Goal: Task Accomplishment & Management: Manage account settings

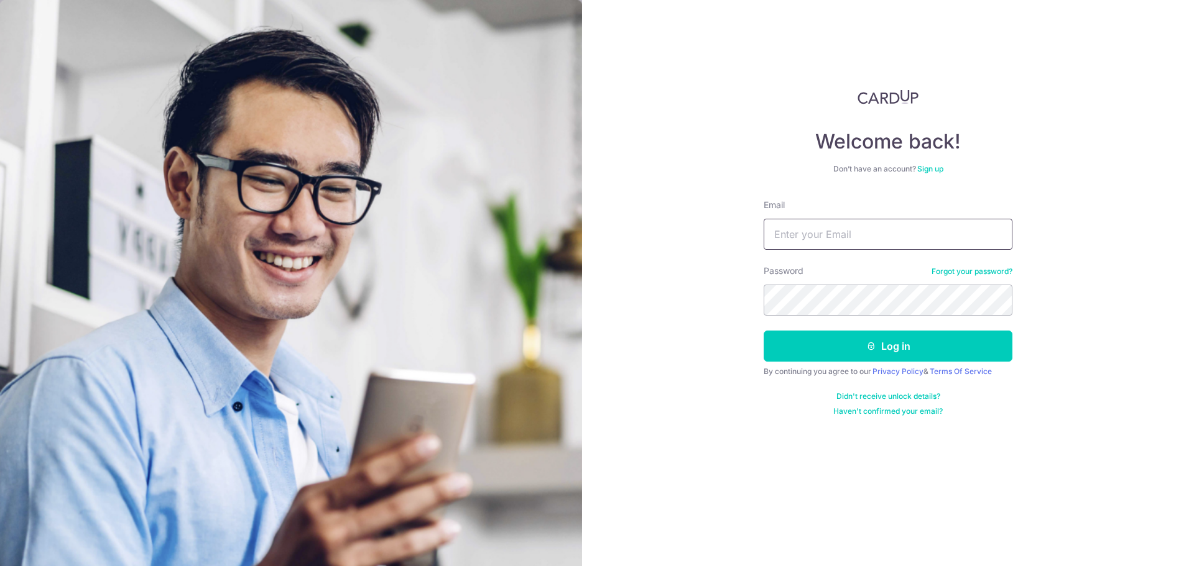
type input "[EMAIL_ADDRESS][DOMAIN_NAME]"
click at [874, 354] on button "Log in" at bounding box center [888, 346] width 249 height 31
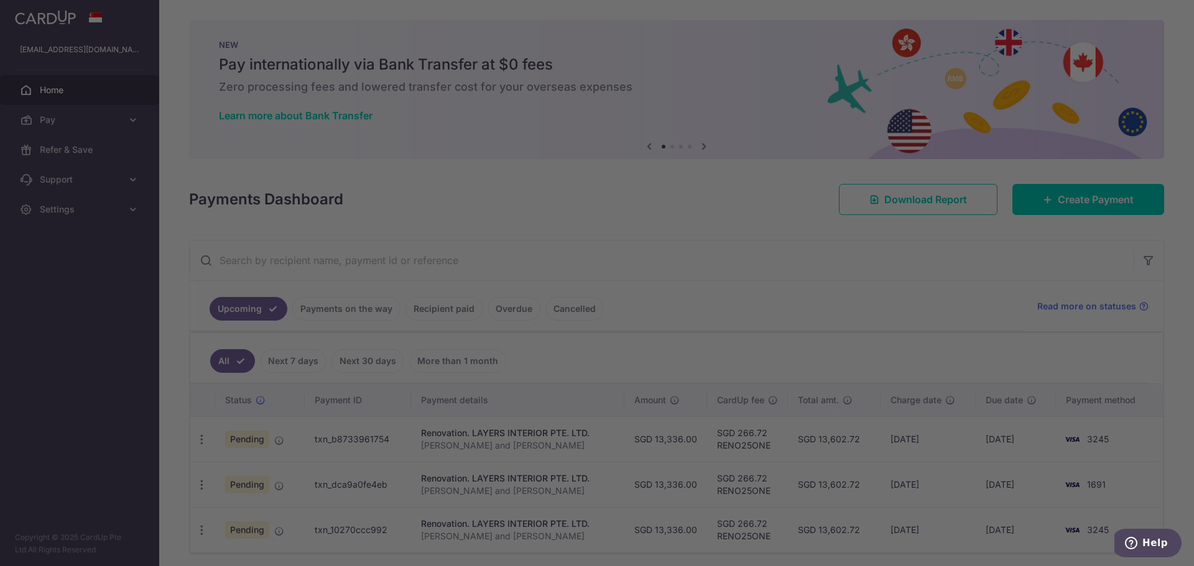
click at [369, 448] on div at bounding box center [603, 286] width 1206 height 572
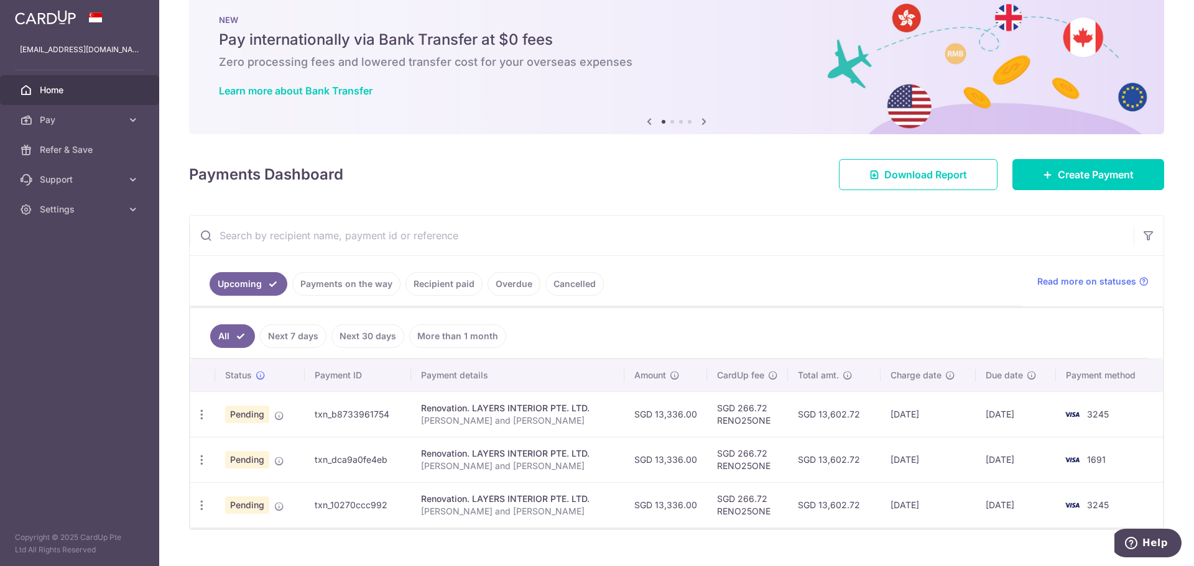
scroll to position [47, 0]
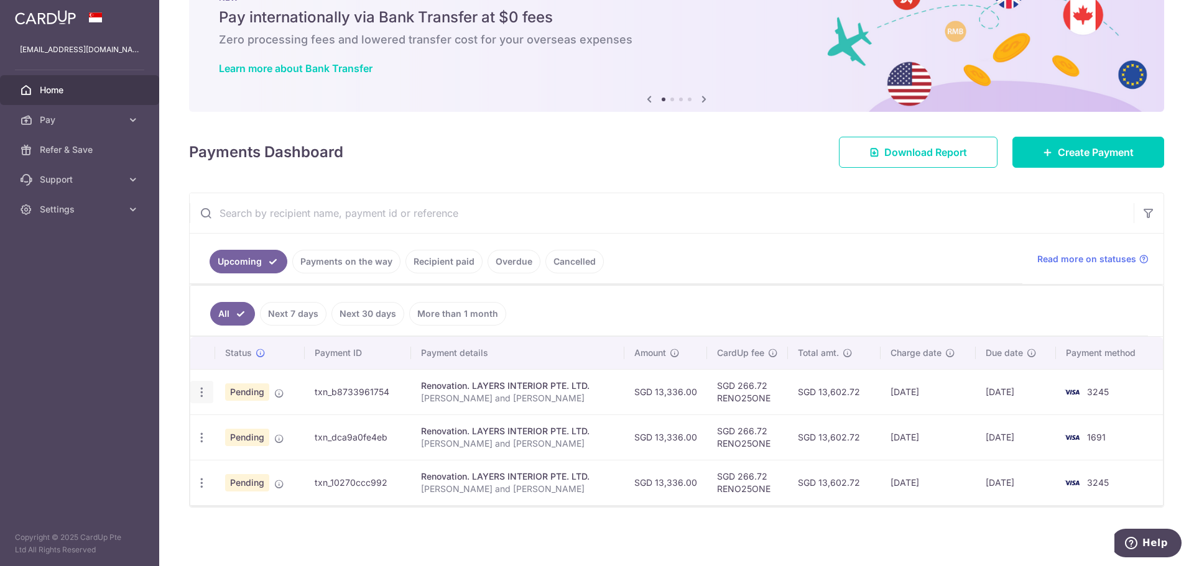
click at [202, 392] on icon "button" at bounding box center [201, 392] width 13 height 13
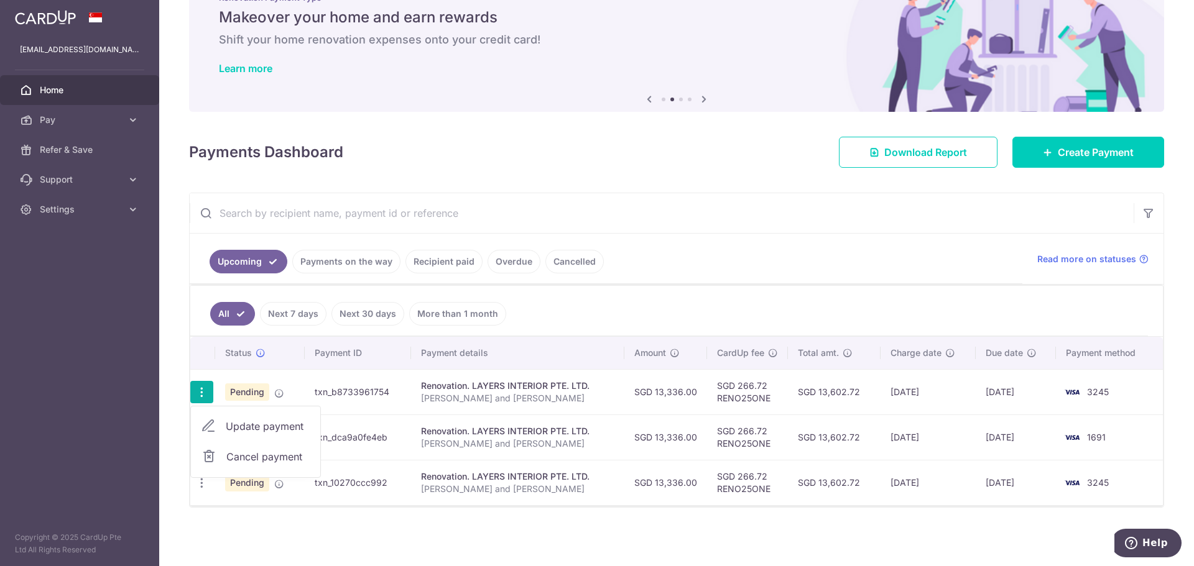
drag, startPoint x: 741, startPoint y: 267, endPoint x: 689, endPoint y: 286, distance: 55.5
click at [741, 267] on ul "Upcoming Payments on the way Recipient paid Overdue Cancelled" at bounding box center [606, 259] width 833 height 50
click at [325, 262] on link "Payments on the way" at bounding box center [346, 262] width 108 height 24
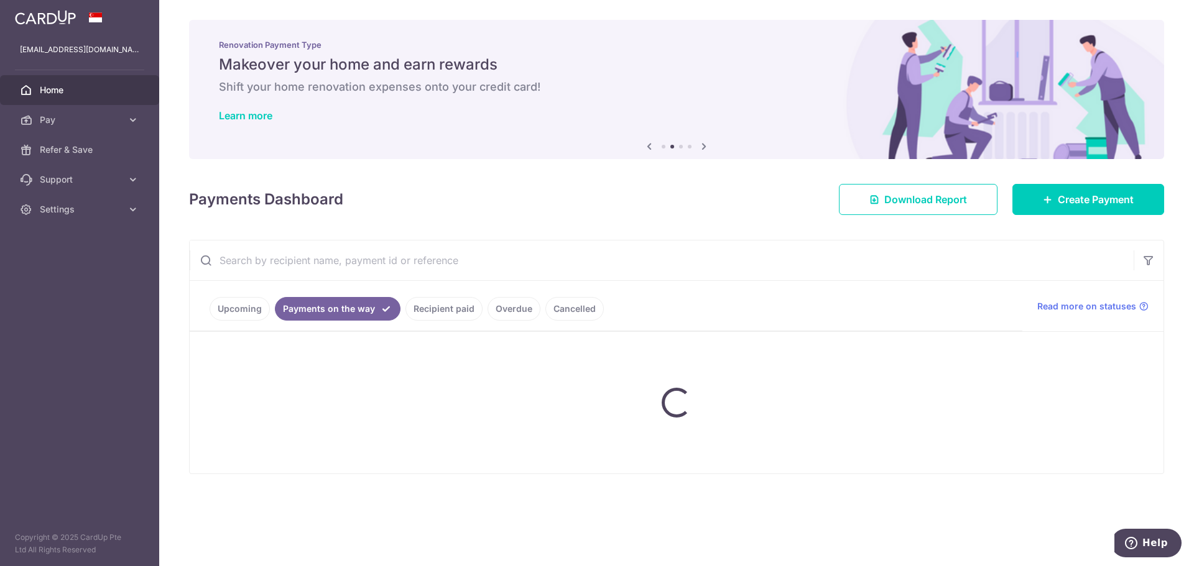
scroll to position [0, 0]
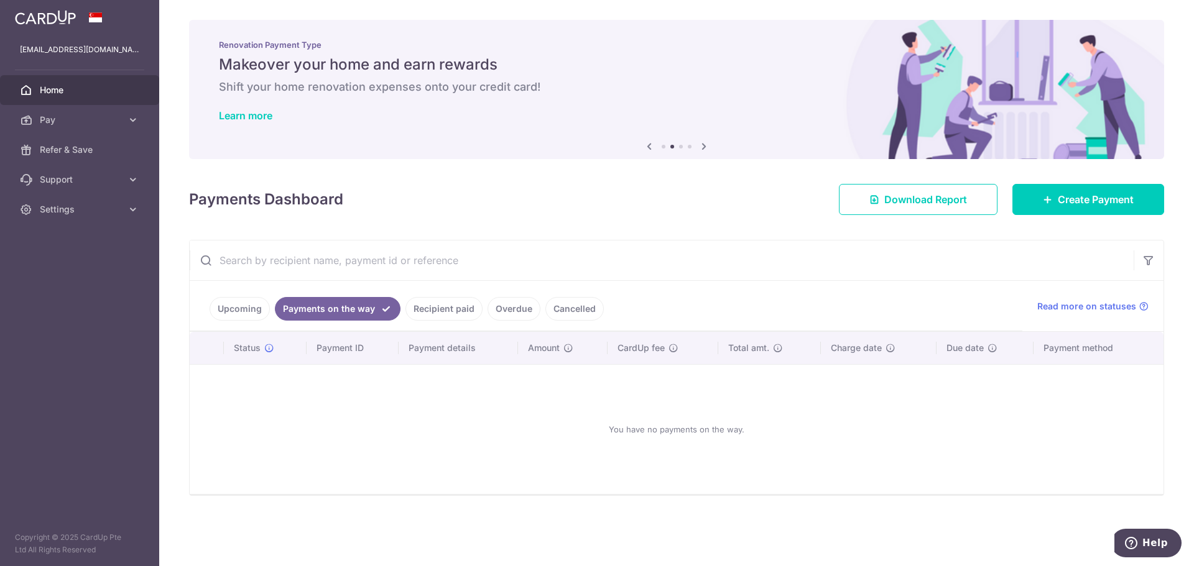
click at [425, 305] on link "Recipient paid" at bounding box center [443, 309] width 77 height 24
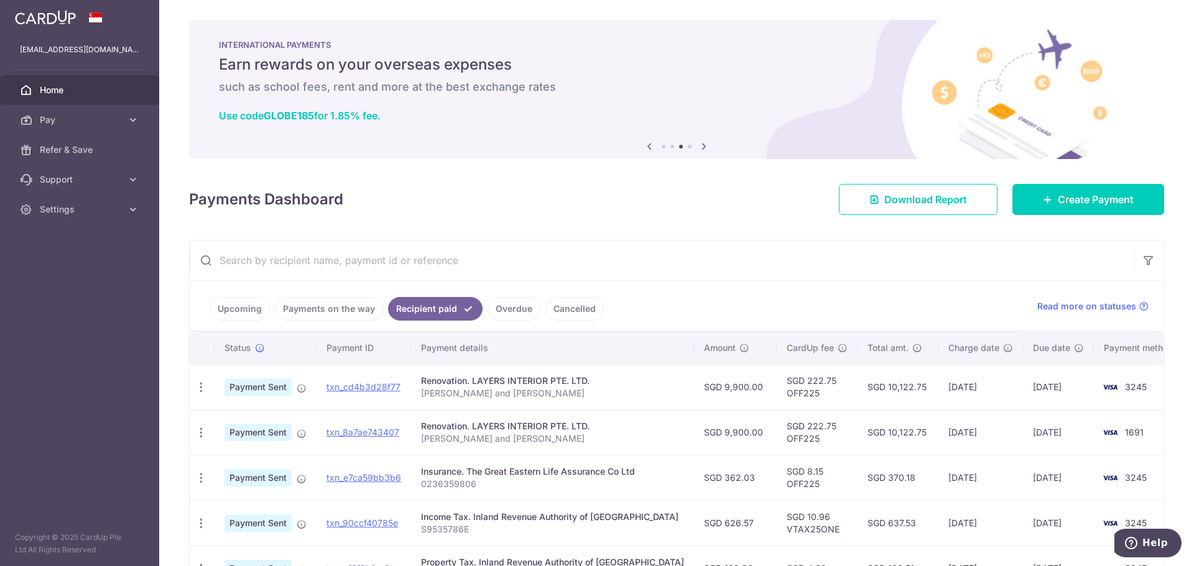
click at [232, 310] on link "Upcoming" at bounding box center [240, 309] width 60 height 24
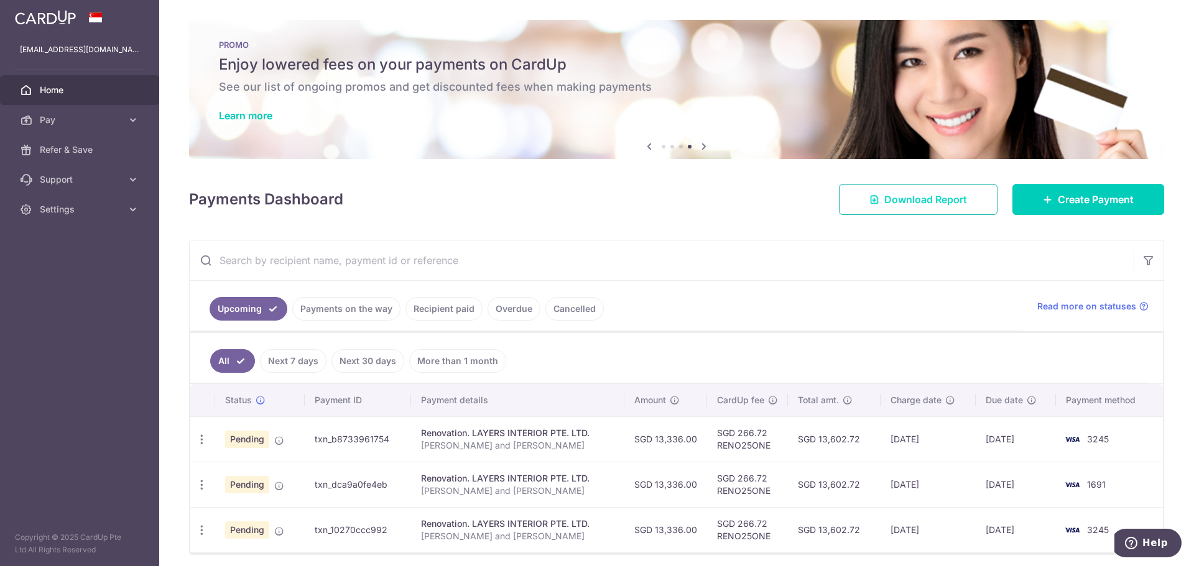
click at [845, 200] on link "Download Report" at bounding box center [918, 199] width 159 height 31
